Goal: Check status: Check status

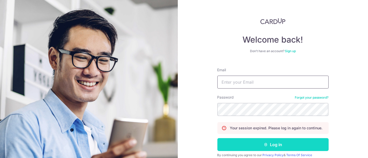
type input "[EMAIL_ADDRESS][DOMAIN_NAME]"
click at [270, 143] on button "Log in" at bounding box center [272, 144] width 111 height 13
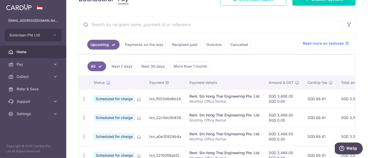
scroll to position [86, 0]
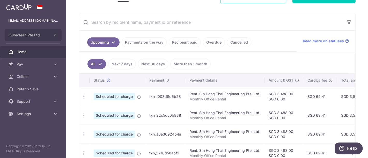
click at [117, 64] on link "Next 7 days" at bounding box center [122, 64] width 28 height 10
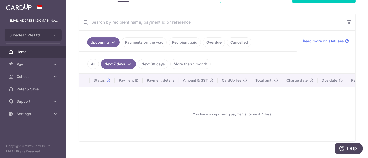
click at [135, 44] on link "Payments on the way" at bounding box center [144, 43] width 45 height 10
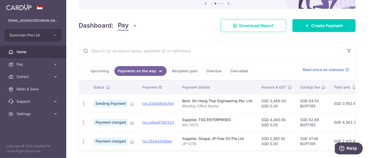
scroll to position [77, 0]
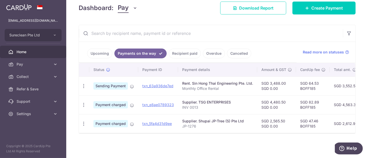
click at [117, 33] on input "text" at bounding box center [211, 33] width 264 height 17
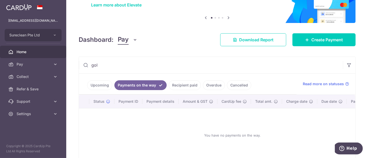
scroll to position [74, 0]
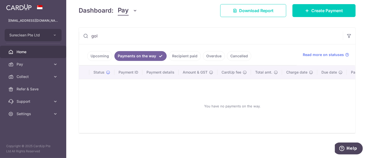
type input "goldbell"
click at [187, 54] on link "Recipient paid" at bounding box center [185, 56] width 32 height 10
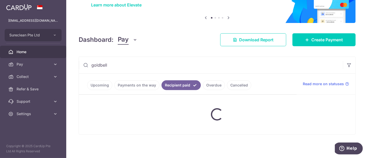
scroll to position [58, 0]
